Goal: Communication & Community: Answer question/provide support

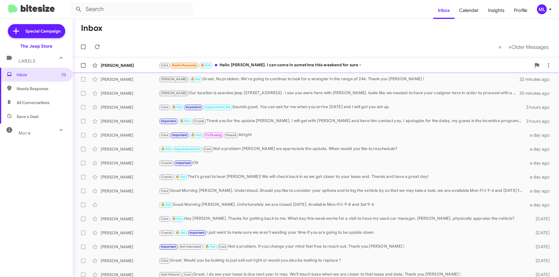
click at [270, 66] on div "Cara Needs Response 🔥 Hot Hello Michael. I can come in sometime this weekend fo…" at bounding box center [345, 65] width 372 height 7
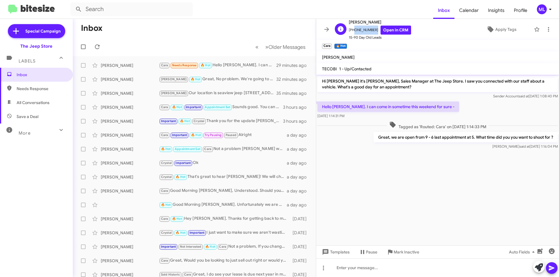
drag, startPoint x: 372, startPoint y: 29, endPoint x: 352, endPoint y: 33, distance: 20.3
click at [352, 33] on span "+12014246464 Open in CRM" at bounding box center [380, 30] width 62 height 9
copy span "2014246464"
click at [507, 34] on span "Apply Tags" at bounding box center [505, 29] width 21 height 10
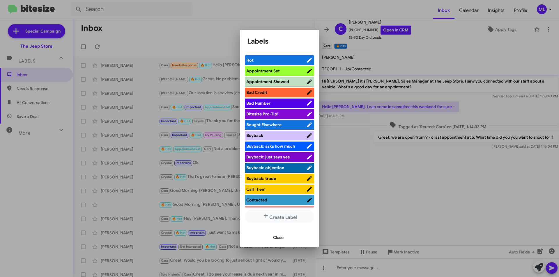
click at [279, 70] on span "Appointment Set" at bounding box center [262, 70] width 33 height 5
click at [280, 238] on span "Close" at bounding box center [278, 238] width 10 height 10
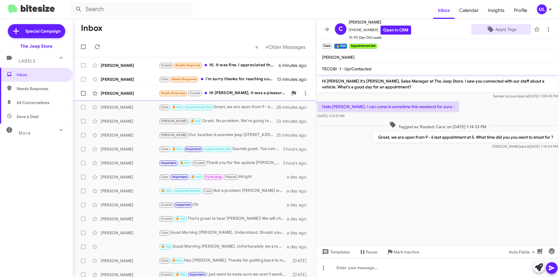
click at [224, 94] on div "Needs Response Crystal Hi Michael, it was a pleasure visiting your store and th…" at bounding box center [223, 93] width 129 height 7
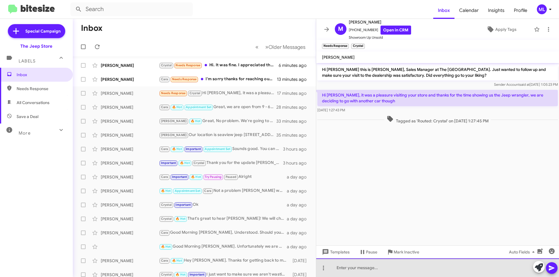
click at [349, 267] on div at bounding box center [437, 268] width 243 height 19
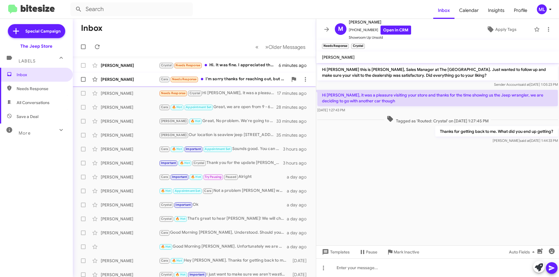
click at [249, 79] on div "Cara Needs Response I'm sorry thanks for reaching out, but I think we're gonna …" at bounding box center [223, 79] width 129 height 7
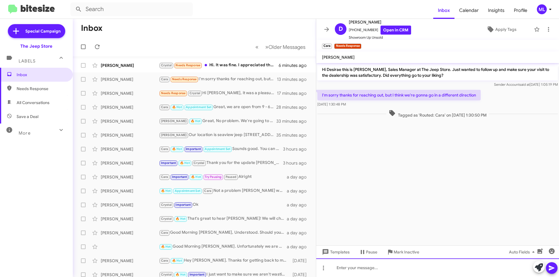
click at [335, 269] on div at bounding box center [437, 268] width 243 height 19
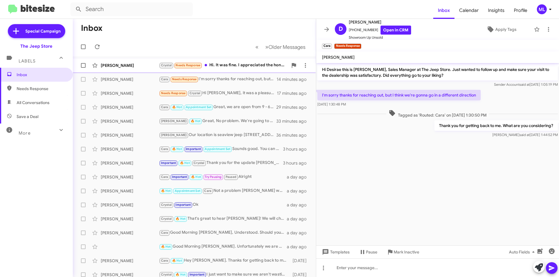
click at [233, 66] on div "Crystal Needs Response Hi. It was fine. I appreciated the honesty rather than w…" at bounding box center [223, 65] width 129 height 7
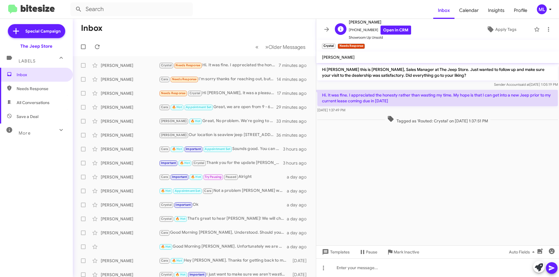
drag, startPoint x: 372, startPoint y: 28, endPoint x: 353, endPoint y: 30, distance: 19.6
click at [353, 30] on span "+12013412060 Open in CRM" at bounding box center [380, 30] width 62 height 9
copy span "2013412060"
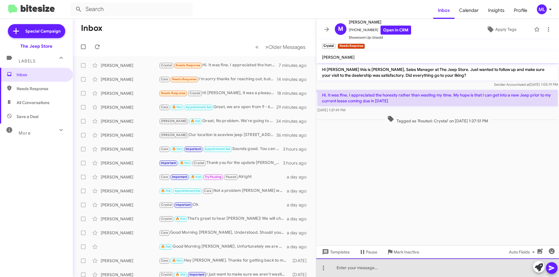
click at [459, 273] on div at bounding box center [437, 268] width 243 height 19
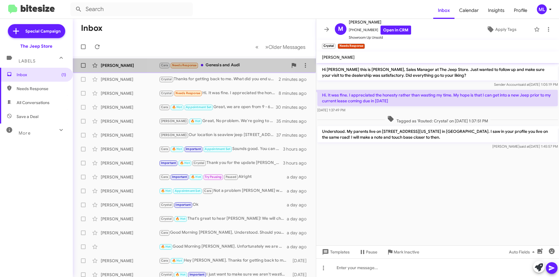
click at [213, 68] on div "Cara Needs Response Genesis and Audi" at bounding box center [223, 65] width 129 height 7
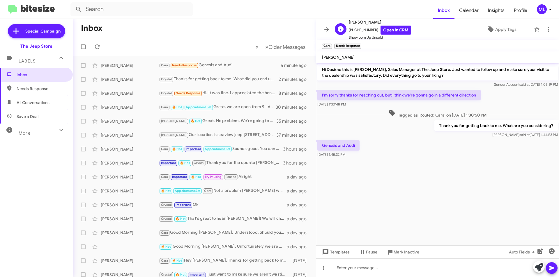
drag, startPoint x: 371, startPoint y: 31, endPoint x: 353, endPoint y: 33, distance: 17.3
click at [353, 33] on span "+18484448567 Open in CRM" at bounding box center [380, 30] width 62 height 9
click at [359, 32] on span "+18484448567 Open in CRM" at bounding box center [380, 30] width 62 height 9
drag, startPoint x: 372, startPoint y: 29, endPoint x: 352, endPoint y: 31, distance: 20.1
click at [352, 31] on span "+18484448567 Open in CRM" at bounding box center [380, 30] width 62 height 9
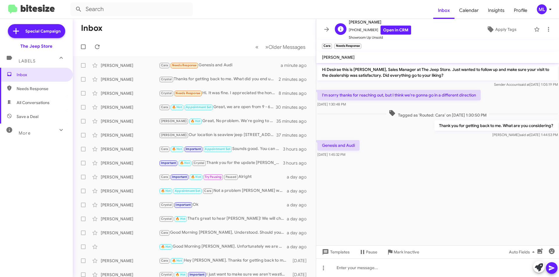
copy span "8484448567"
click at [429, 269] on div at bounding box center [437, 268] width 243 height 19
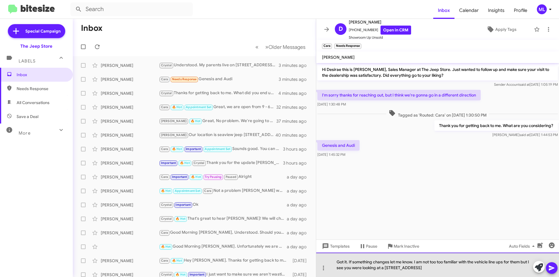
drag, startPoint x: 414, startPoint y: 262, endPoint x: 348, endPoint y: 264, distance: 66.7
click at [348, 264] on div "Got it. If something changes let me know. I am not too too familiar with the ve…" at bounding box center [437, 265] width 243 height 24
click at [383, 267] on div "Got it. I am not too too familiar with the vehicle line ups for them but I see …" at bounding box center [437, 265] width 243 height 24
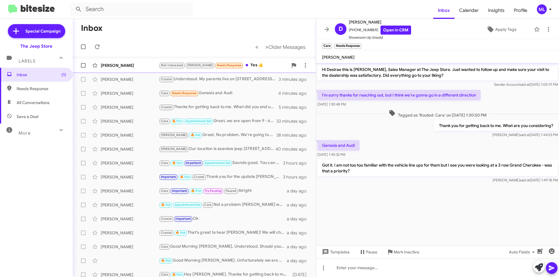
click at [240, 64] on div "Not-Interested Andrew Needs Response Yes 👍" at bounding box center [223, 65] width 129 height 7
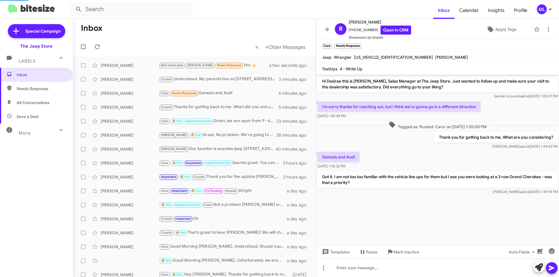
scroll to position [97, 0]
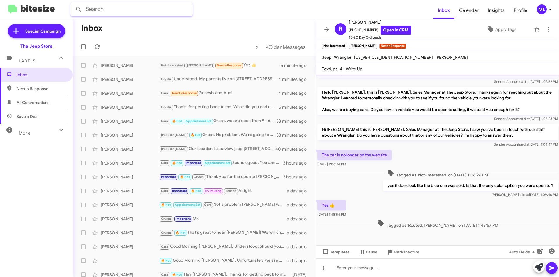
click at [127, 10] on input "text" at bounding box center [131, 9] width 122 height 14
type input "gohar"
click at [73, 3] on button at bounding box center [79, 9] width 12 height 12
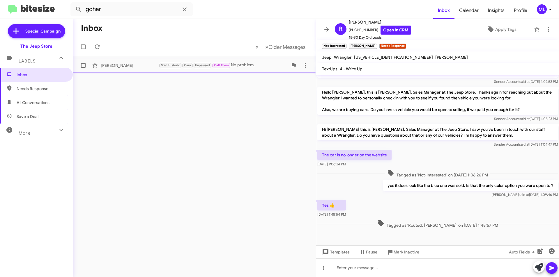
click at [144, 61] on div "Robert Gohar Sold Historic Cara Unpaused Call Them No problem. 3 days ago" at bounding box center [194, 66] width 234 height 12
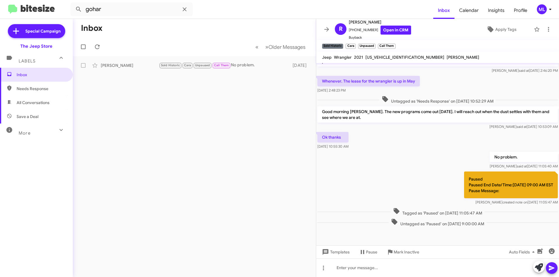
scroll to position [491, 0]
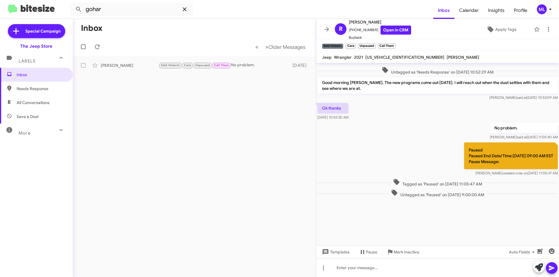
click at [187, 11] on icon at bounding box center [184, 9] width 7 height 7
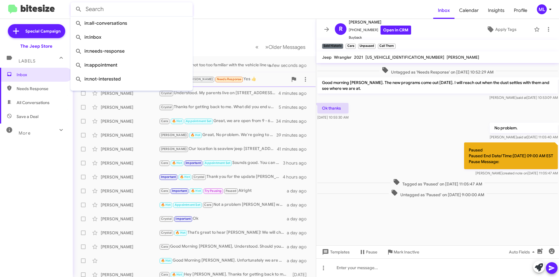
click at [242, 79] on div "Not-Interested Andrew Needs Response Yes 👍" at bounding box center [223, 79] width 129 height 7
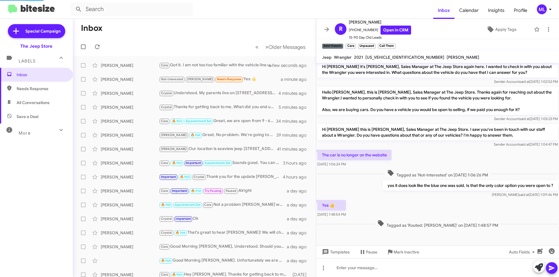
scroll to position [97, 0]
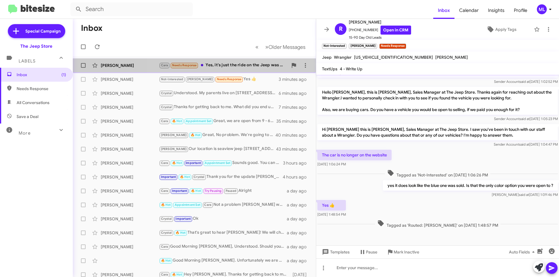
click at [230, 65] on div "Cara Needs Response Yes, it's just the ride on the Jeep was not what I'm used t…" at bounding box center [223, 65] width 129 height 7
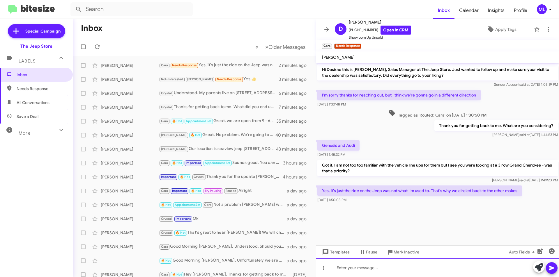
click at [429, 273] on div at bounding box center [437, 268] width 243 height 19
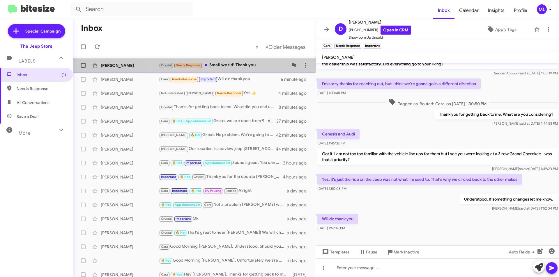
click at [242, 65] on div "Crystal Needs Response Small world! Thank you" at bounding box center [223, 65] width 129 height 7
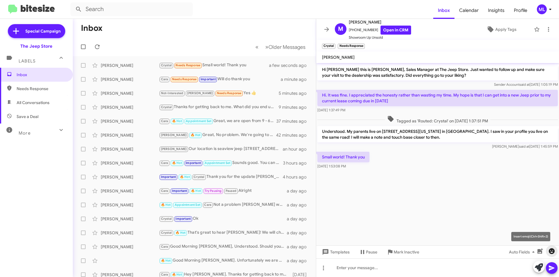
click at [555, 251] on icon "button" at bounding box center [551, 251] width 7 height 7
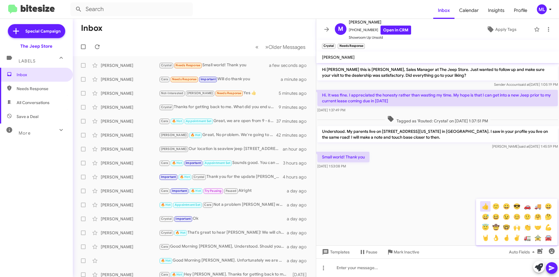
click at [488, 209] on button "👍" at bounding box center [485, 206] width 10 height 10
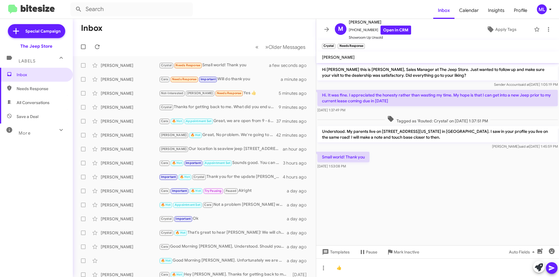
click at [548, 271] on icon at bounding box center [551, 268] width 7 height 7
click at [367, 254] on span "Pause" at bounding box center [371, 252] width 11 height 10
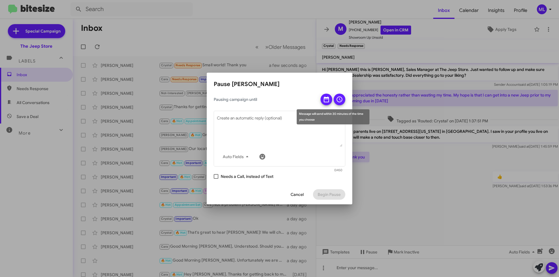
click at [324, 107] on mat-tooltip-component "Message will send within 30 minutes of the time you choose" at bounding box center [333, 116] width 81 height 23
click at [324, 103] on icon at bounding box center [326, 99] width 7 height 7
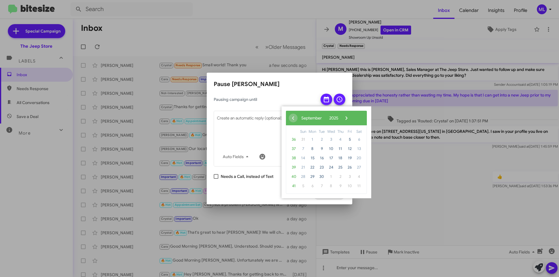
click at [364, 118] on div "‹ ​ September ​ 2025 ​ ›" at bounding box center [326, 118] width 81 height 15
click at [351, 118] on span "›" at bounding box center [346, 118] width 9 height 9
click at [346, 119] on span "›" at bounding box center [341, 118] width 9 height 9
click at [350, 119] on span "›" at bounding box center [345, 118] width 9 height 9
click at [341, 138] on span "4" at bounding box center [340, 139] width 9 height 9
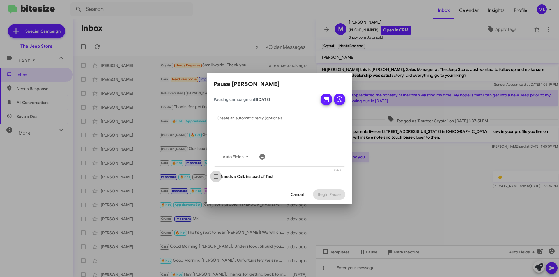
click at [214, 178] on span at bounding box center [216, 176] width 5 height 5
click at [216, 179] on input "Needs a Call, instead of Text" at bounding box center [216, 179] width 0 height 0
checkbox input "true"
click at [338, 100] on icon at bounding box center [339, 99] width 7 height 7
click at [328, 193] on span "Begin Pause" at bounding box center [329, 195] width 23 height 10
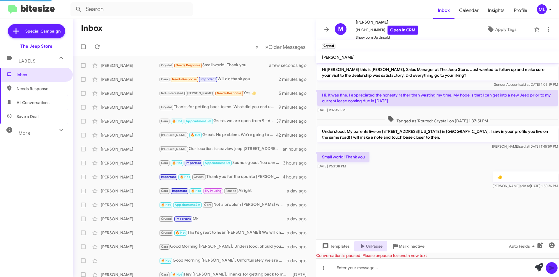
scroll to position [9, 0]
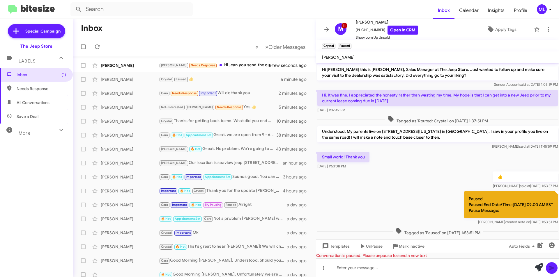
scroll to position [9, 0]
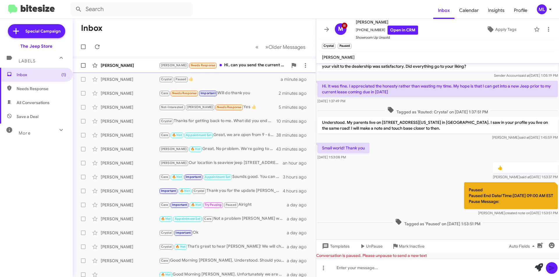
click at [225, 64] on div "[PERSON_NAME] Needs Response Hi, can you send the current price offering for a …" at bounding box center [223, 65] width 129 height 7
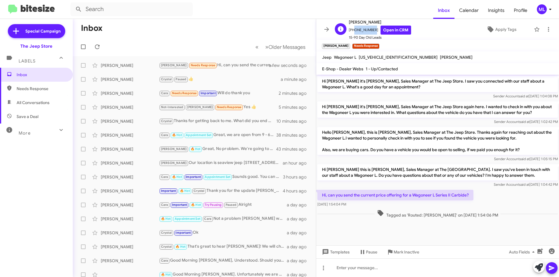
drag, startPoint x: 370, startPoint y: 31, endPoint x: 353, endPoint y: 33, distance: 17.3
click at [353, 33] on span "+15166903961 Open in CRM" at bounding box center [380, 30] width 62 height 9
copy span "5166903961"
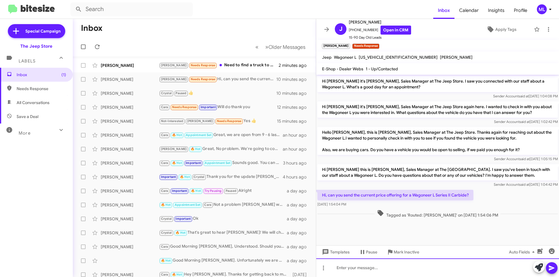
click at [368, 273] on div at bounding box center [437, 268] width 243 height 19
click at [215, 78] on div "[PERSON_NAME] Needs Response Hi, can you send the current price offering for a …" at bounding box center [223, 79] width 129 height 7
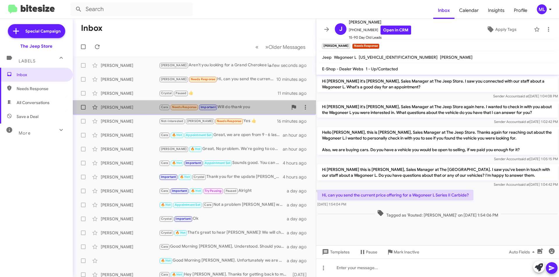
click at [220, 105] on div "Cara Needs Response Important Will do thank you" at bounding box center [223, 107] width 129 height 7
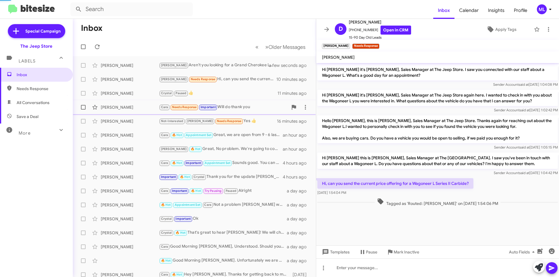
scroll to position [11, 0]
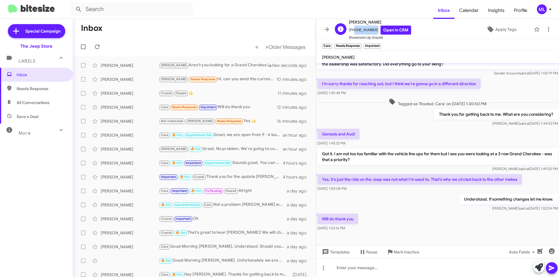
drag, startPoint x: 373, startPoint y: 30, endPoint x: 353, endPoint y: 33, distance: 20.3
click at [353, 33] on span "+18484448567 Open in CRM" at bounding box center [380, 30] width 62 height 9
copy span "8484448567"
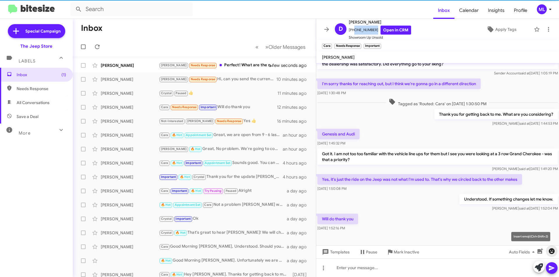
click at [552, 253] on icon "button" at bounding box center [552, 252] width 6 height 6
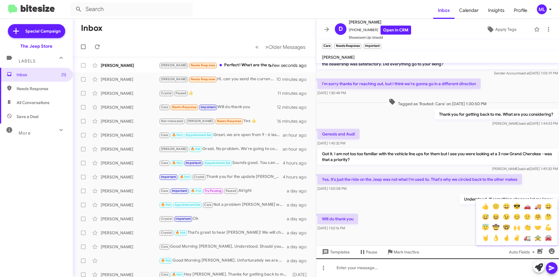
click at [383, 271] on div at bounding box center [279, 138] width 559 height 277
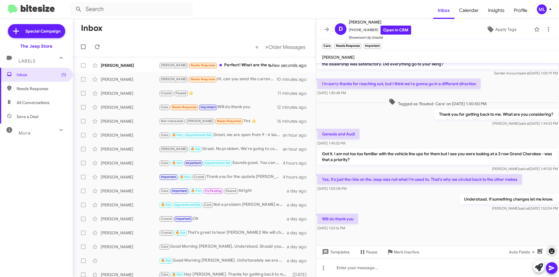
click at [552, 251] on icon "button" at bounding box center [552, 252] width 6 height 6
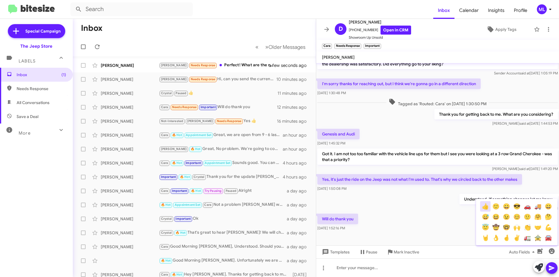
click at [485, 209] on button "👍" at bounding box center [485, 206] width 10 height 10
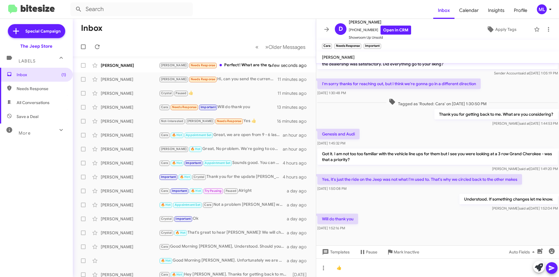
click at [553, 270] on icon at bounding box center [551, 268] width 7 height 7
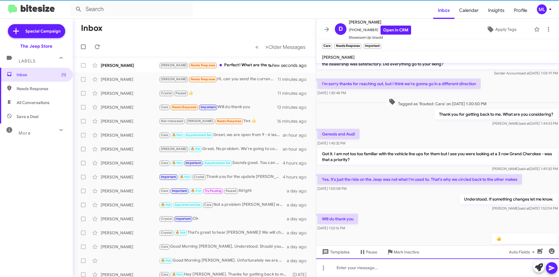
scroll to position [33, 0]
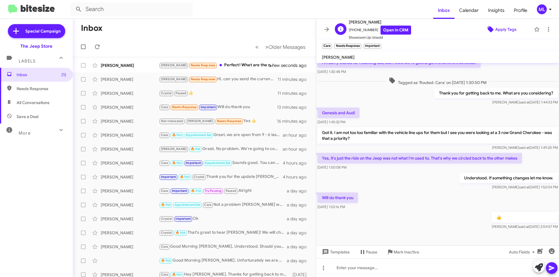
click at [504, 27] on span "Apply Tags" at bounding box center [505, 29] width 21 height 10
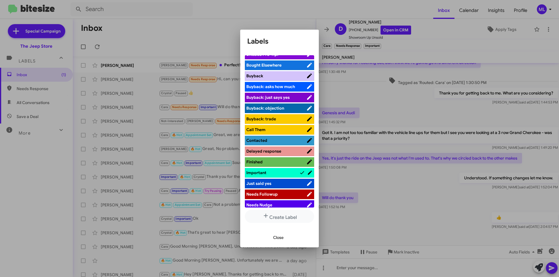
scroll to position [175, 0]
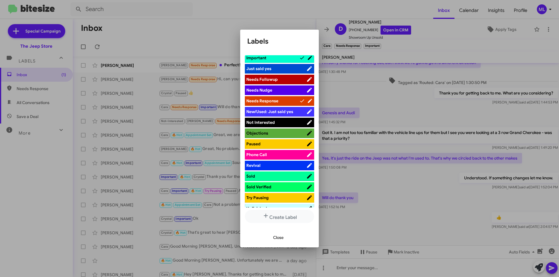
click at [278, 122] on span "Not Interested" at bounding box center [276, 123] width 60 height 6
click at [277, 240] on span "Close" at bounding box center [278, 238] width 10 height 10
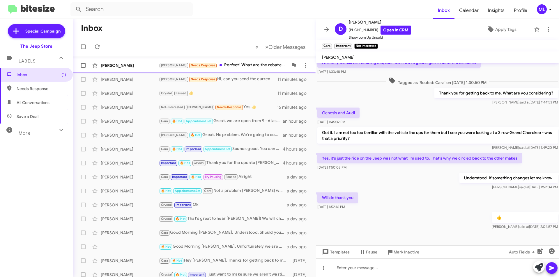
click at [222, 65] on div "Andrew Needs Response Perfect! What are the rebates?" at bounding box center [223, 65] width 129 height 7
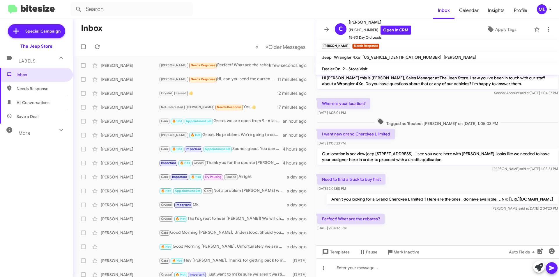
scroll to position [46, 0]
click at [241, 106] on div "Not-Interested Andrew Needs Response Yes 👍" at bounding box center [223, 107] width 129 height 7
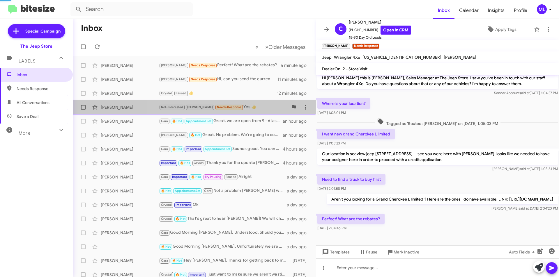
scroll to position [97, 0]
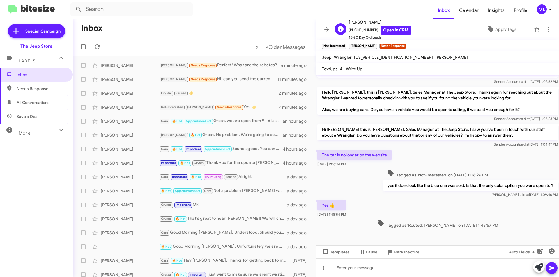
drag, startPoint x: 372, startPoint y: 29, endPoint x: 352, endPoint y: 27, distance: 20.2
click at [352, 27] on span "+17323904386 Open in CRM" at bounding box center [380, 30] width 62 height 9
copy span "7323904386"
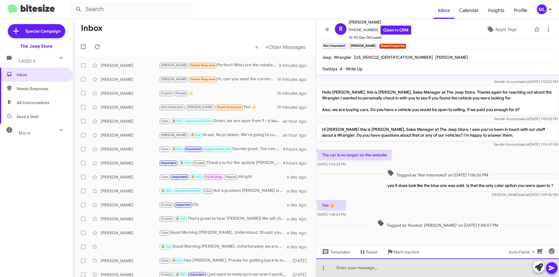
click at [401, 263] on div at bounding box center [437, 268] width 243 height 19
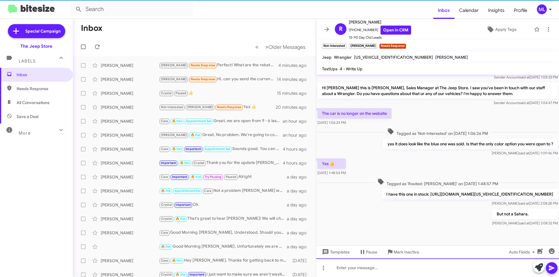
scroll to position [146, 0]
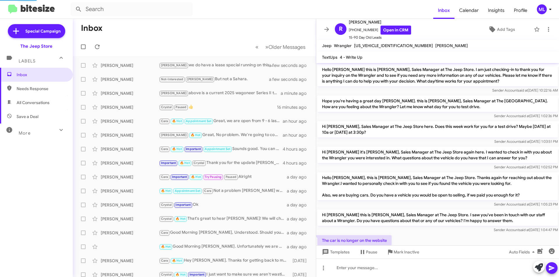
scroll to position [134, 0]
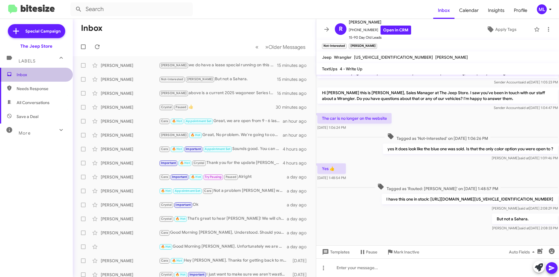
click at [36, 77] on span "Inbox" at bounding box center [41, 75] width 49 height 6
